Goal: Find specific page/section

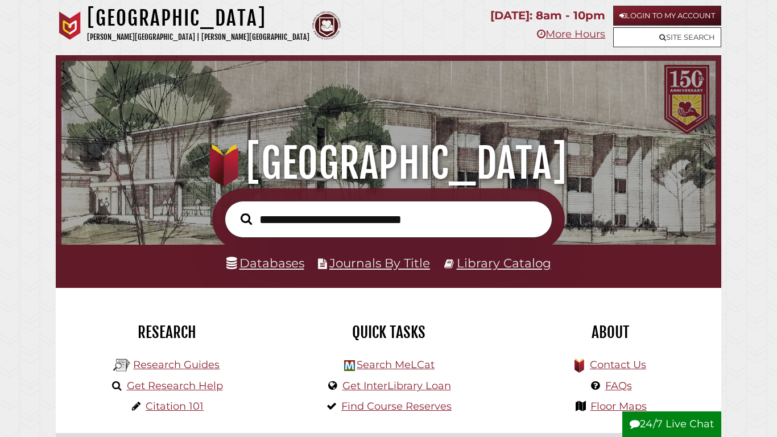
scroll to position [216, 648]
click at [264, 266] on link "Databases" at bounding box center [265, 262] width 78 height 15
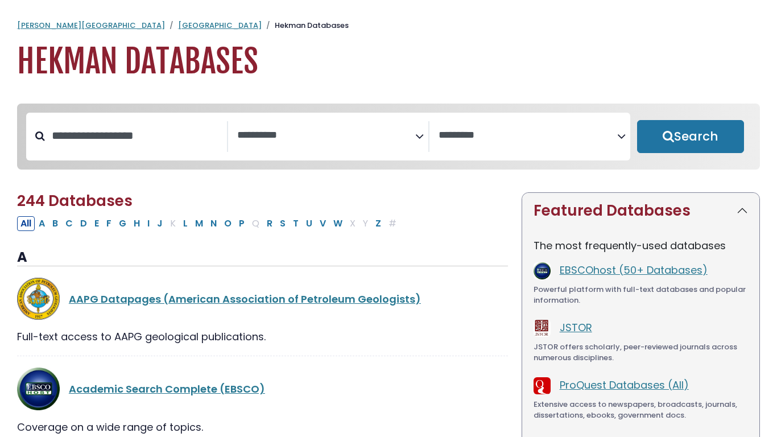
select select "Database Subject Filter"
select select "Database Vendors Filter"
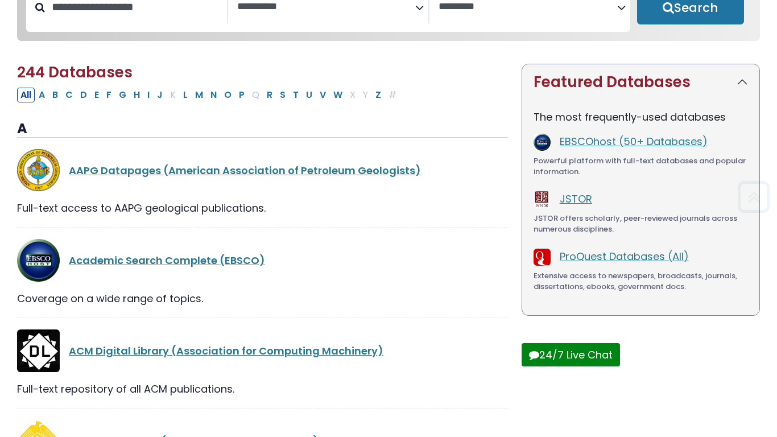
scroll to position [129, 0]
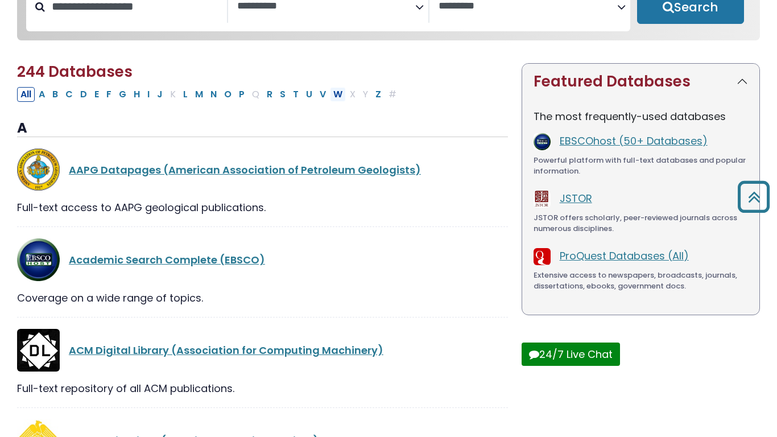
click at [337, 97] on button "W" at bounding box center [338, 94] width 16 height 15
select select "Database Subject Filter"
select select "Database Vendors Filter"
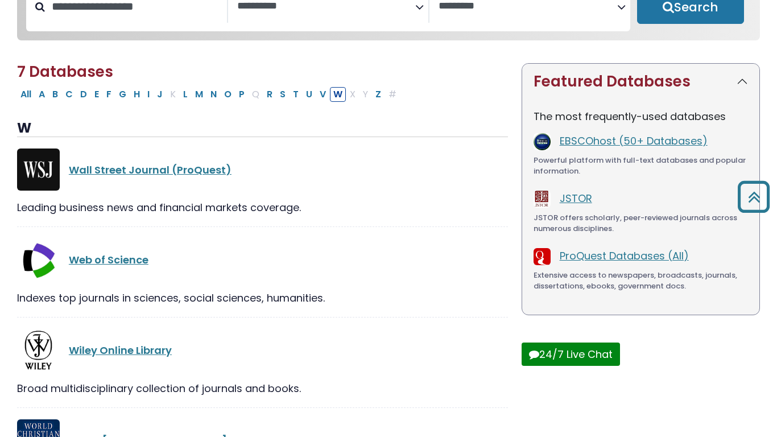
scroll to position [169, 0]
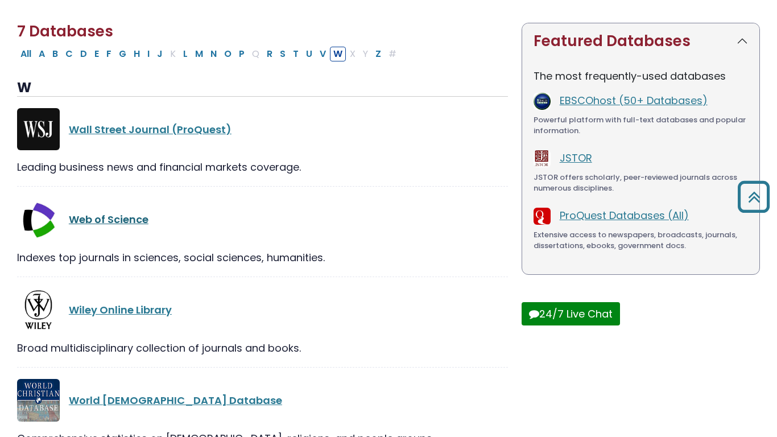
click at [126, 225] on link "Web of Science" at bounding box center [109, 219] width 80 height 14
